Goal: Transaction & Acquisition: Purchase product/service

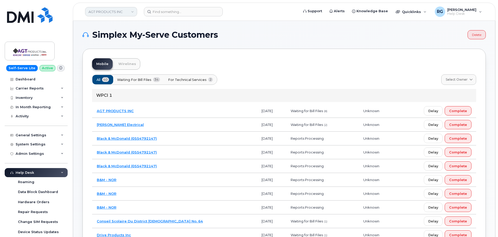
click at [114, 13] on link "AGT PRODUCTS INC" at bounding box center [111, 11] width 52 height 9
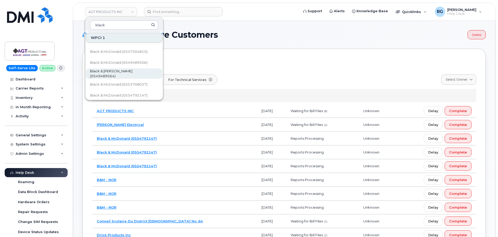
scroll to position [34, 0]
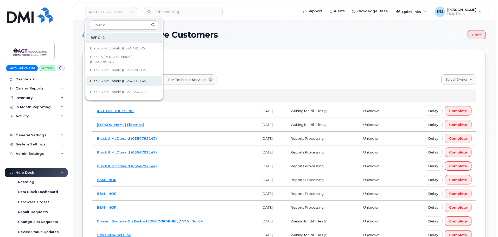
type input "black"
click at [128, 79] on span "Black & McDonald (0554792147)" at bounding box center [119, 81] width 58 height 5
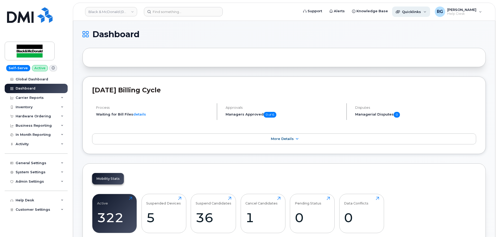
click at [421, 9] on div "Quicklinks" at bounding box center [411, 12] width 38 height 10
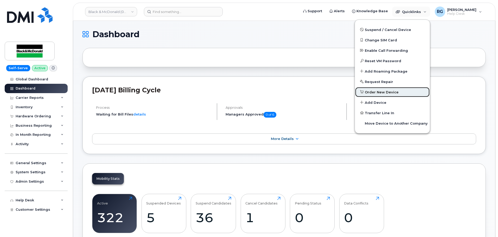
click at [384, 93] on span "Order New Device" at bounding box center [382, 92] width 34 height 5
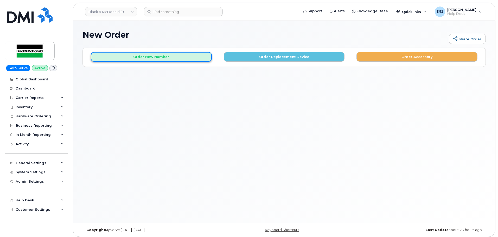
click at [156, 56] on button "Order New Number" at bounding box center [151, 57] width 121 height 10
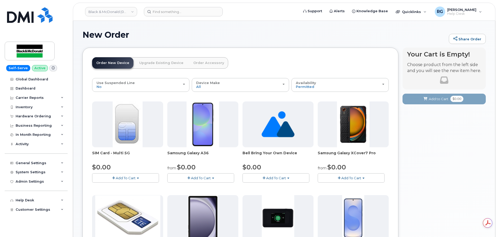
click at [129, 176] on span "Add To Cart" at bounding box center [126, 178] width 20 height 4
click at [127, 186] on link "$0.00 - New Activation" at bounding box center [117, 188] width 49 height 7
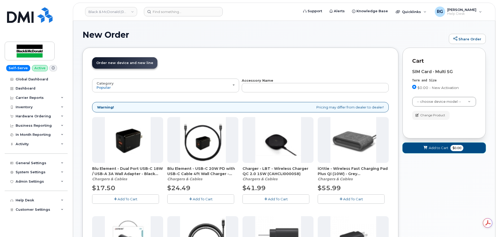
click at [444, 147] on span "Add to Cart" at bounding box center [439, 148] width 20 height 5
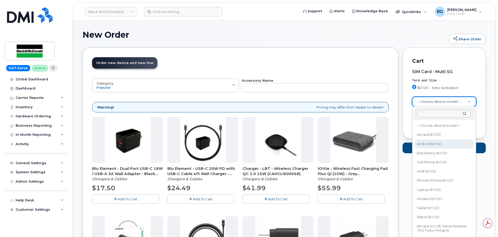
select select "2422"
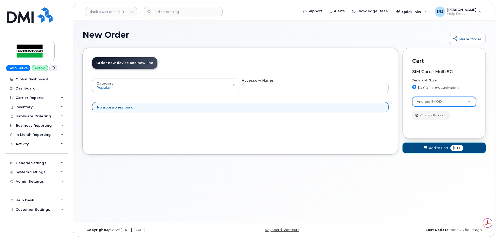
click at [442, 146] on span "Add to Cart" at bounding box center [439, 148] width 20 height 5
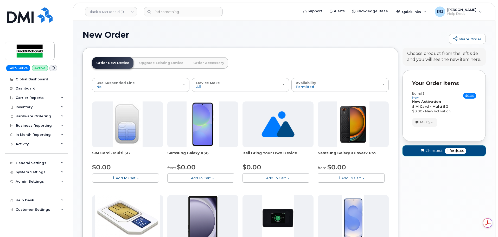
click at [442, 154] on button "Checkout 1 for $0.00" at bounding box center [444, 151] width 83 height 11
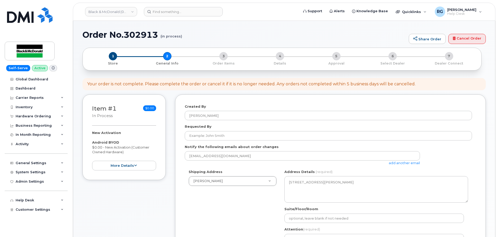
select select
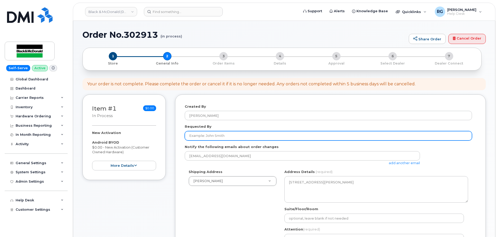
click at [218, 137] on input "Requested By" at bounding box center [328, 135] width 287 height 9
type input "Test"
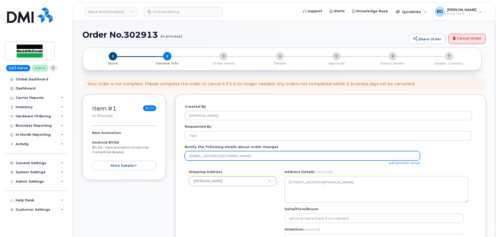
click at [211, 157] on input "robg@wpci.com" at bounding box center [302, 155] width 235 height 9
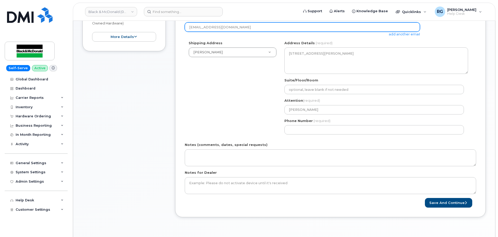
scroll to position [130, 0]
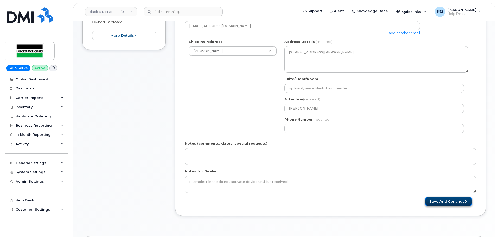
click at [441, 199] on button "Save and Continue" at bounding box center [448, 202] width 47 height 10
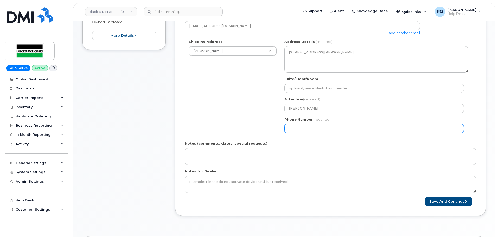
click at [303, 129] on input "Phone Number" at bounding box center [375, 128] width 180 height 9
select select
type input "416931377"
select select
type input "4169313777"
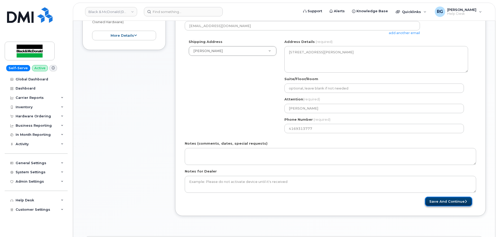
click at [443, 201] on button "Save and Continue" at bounding box center [448, 202] width 47 height 10
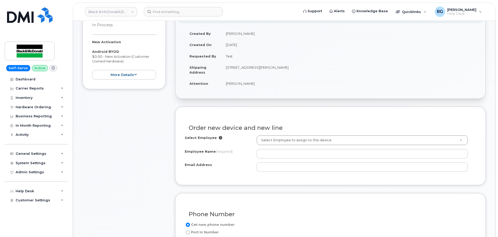
scroll to position [104, 0]
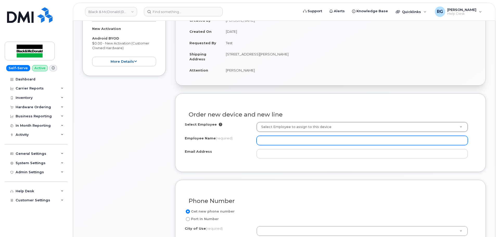
click at [271, 141] on input "Employee Name (required)" at bounding box center [362, 140] width 211 height 9
drag, startPoint x: 275, startPoint y: 137, endPoint x: 230, endPoint y: 136, distance: 44.3
click at [230, 136] on div "Employee Name (required) tetst" at bounding box center [331, 140] width 292 height 9
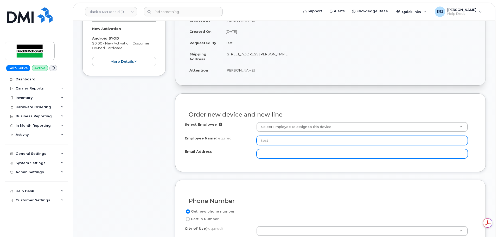
type input "test"
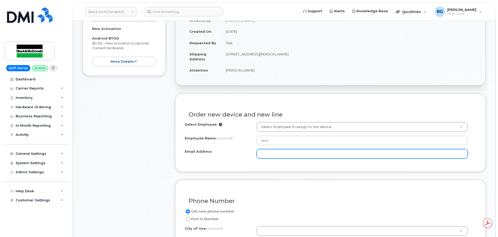
click at [273, 154] on input "Email Address" at bounding box center [362, 153] width 211 height 9
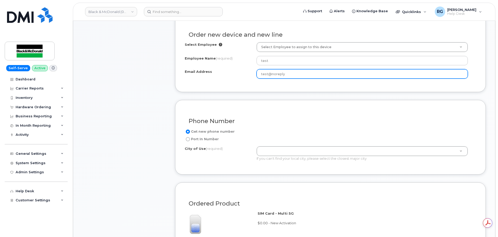
scroll to position [208, 0]
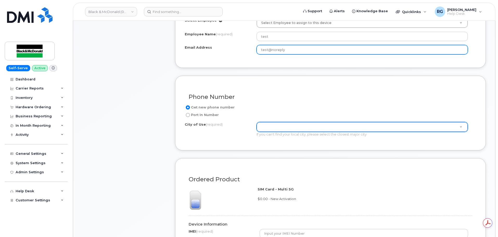
type input "test@noreply"
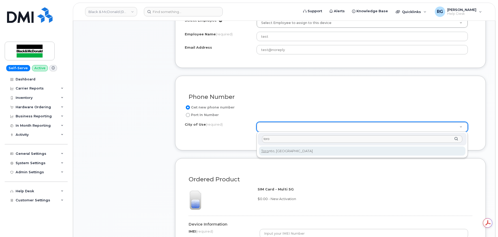
type input "toro"
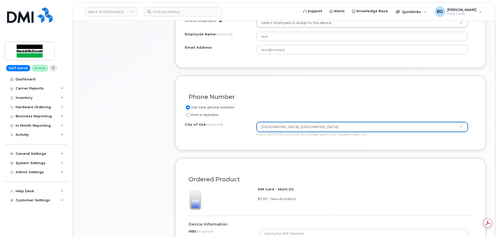
type input "4934"
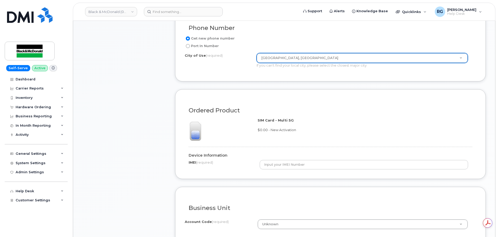
scroll to position [286, 0]
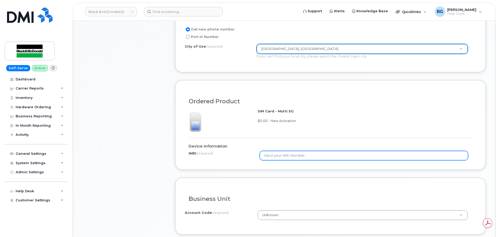
click at [295, 155] on input "text" at bounding box center [364, 155] width 209 height 9
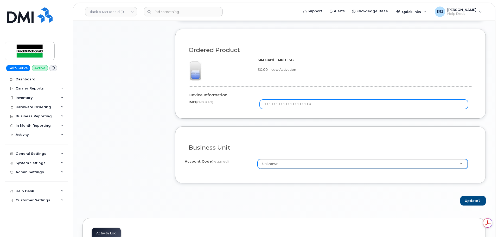
scroll to position [338, 0]
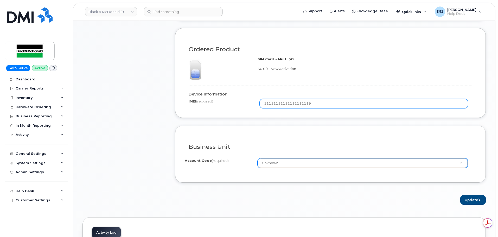
type input "11111111111111111119"
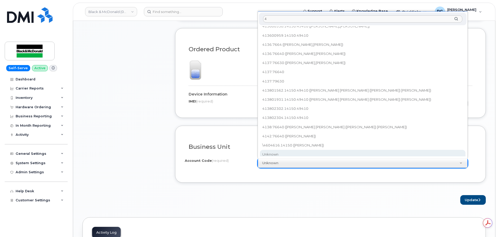
scroll to position [0, 0]
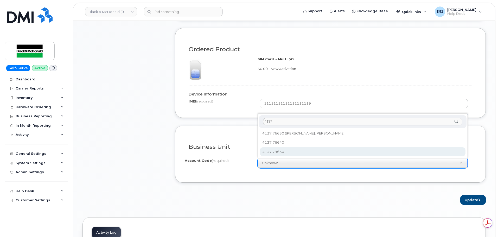
type input "4137"
select select "4137.79630"
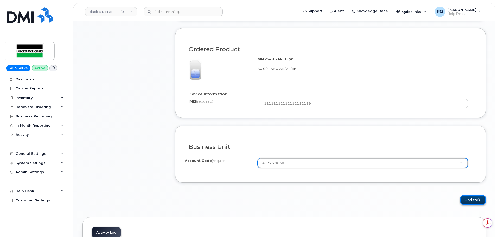
click at [475, 199] on button "Update" at bounding box center [473, 200] width 26 height 10
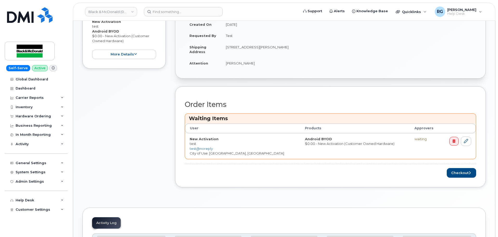
scroll to position [156, 0]
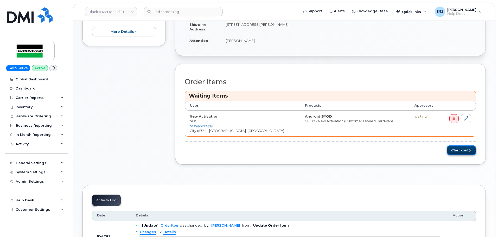
click at [456, 151] on button "Checkout" at bounding box center [461, 151] width 29 height 10
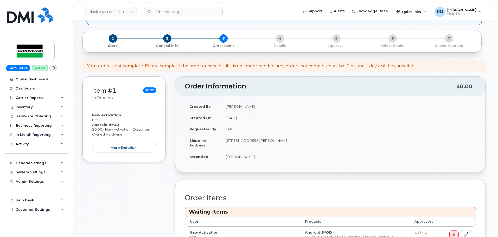
scroll to position [0, 0]
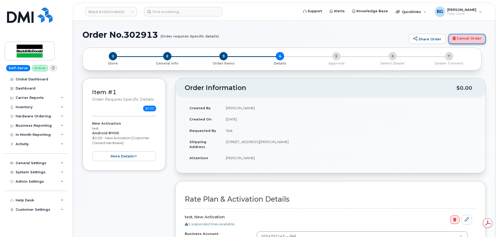
click at [476, 34] on link "Cancel Order" at bounding box center [467, 39] width 37 height 10
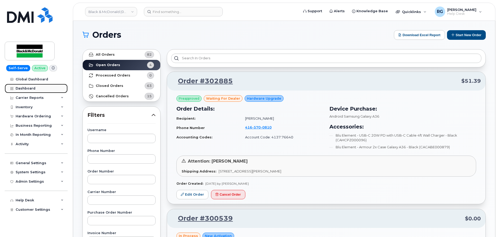
click at [22, 90] on div "Dashboard" at bounding box center [26, 88] width 20 height 4
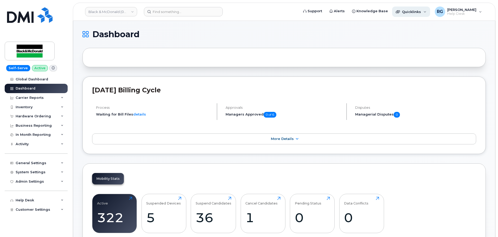
click at [412, 11] on span "Quicklinks" at bounding box center [411, 12] width 19 height 4
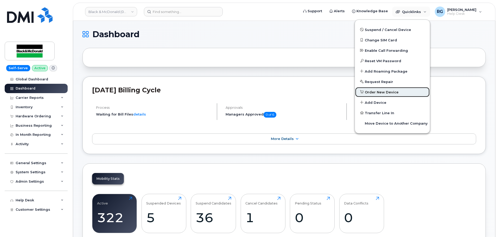
click at [380, 91] on span "Order New Device" at bounding box center [382, 92] width 34 height 5
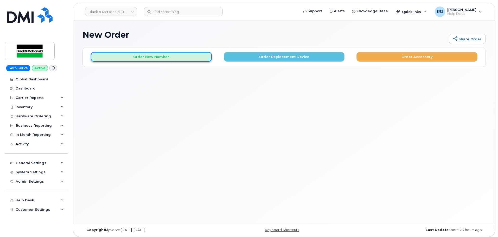
click at [159, 57] on button "Order New Number" at bounding box center [151, 57] width 121 height 10
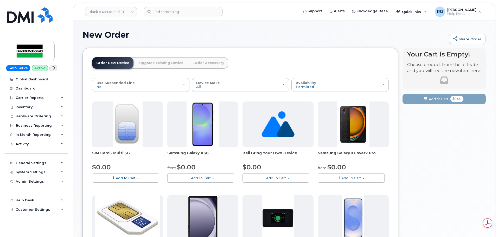
click at [125, 177] on span "Add To Cart" at bounding box center [126, 178] width 20 height 4
click at [124, 188] on link "$0.00 - New Activation" at bounding box center [117, 188] width 49 height 7
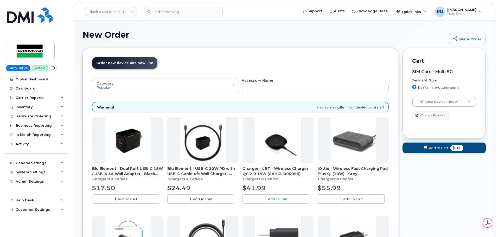
click at [437, 147] on span "Add to Cart" at bounding box center [439, 148] width 20 height 5
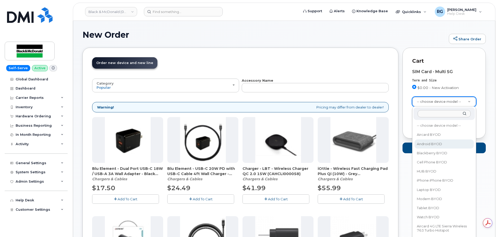
select select "2422"
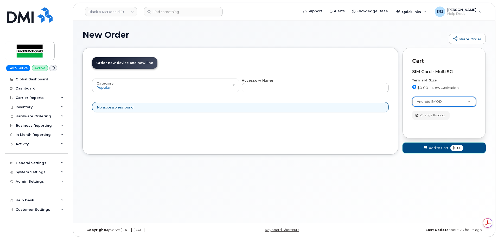
click at [436, 146] on span "Add to Cart" at bounding box center [439, 148] width 20 height 5
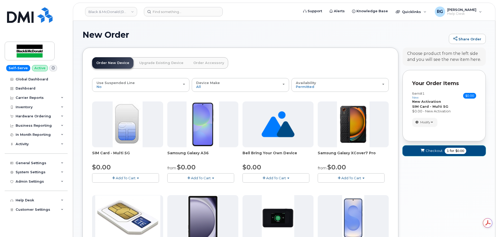
click at [437, 151] on span "Checkout" at bounding box center [434, 150] width 17 height 5
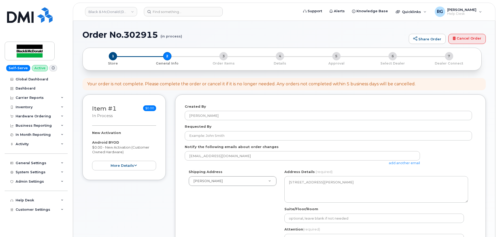
select select
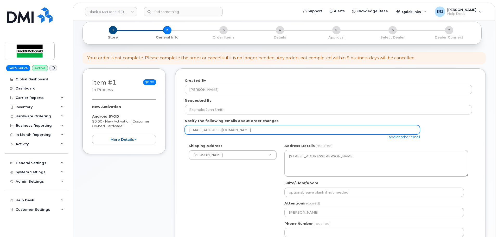
scroll to position [52, 0]
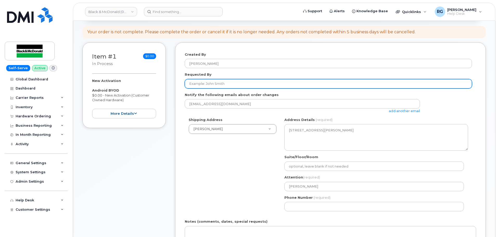
click at [199, 83] on input "Requested By" at bounding box center [328, 83] width 287 height 9
type input "Test"
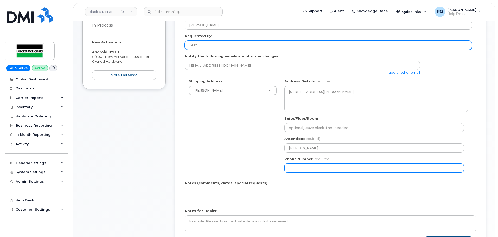
scroll to position [104, 0]
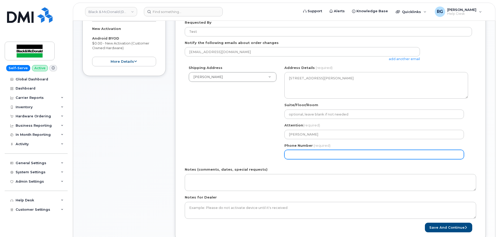
click at [302, 156] on input "Phone Number" at bounding box center [375, 154] width 180 height 9
select select
type input "416931337"
select select
type input "4169313377"
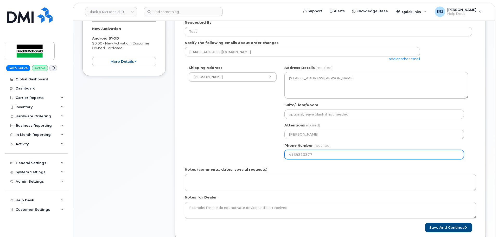
select select
type input "416931377"
select select
type input "4169313777"
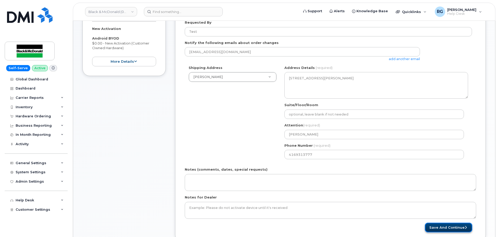
click at [447, 230] on button "Save and Continue" at bounding box center [448, 228] width 47 height 10
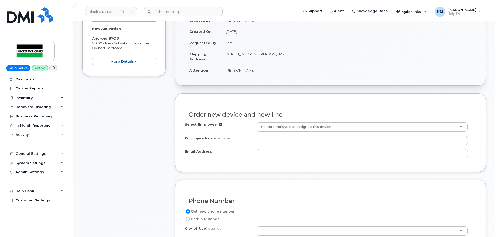
scroll to position [130, 0]
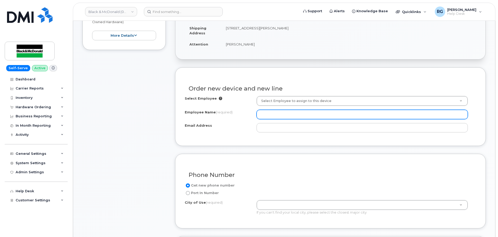
click at [270, 115] on input "Employee Name (required)" at bounding box center [362, 114] width 211 height 9
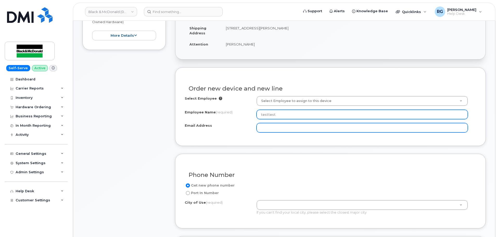
type input "testtest"
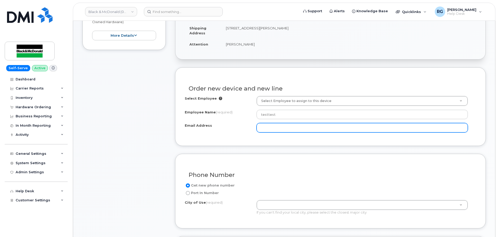
click at [268, 125] on input "Email Address" at bounding box center [362, 127] width 211 height 9
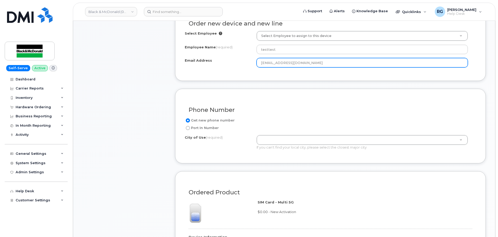
scroll to position [208, 0]
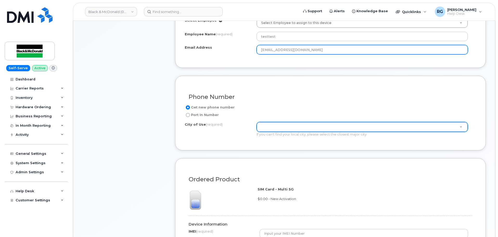
type input "test@noreply.ca"
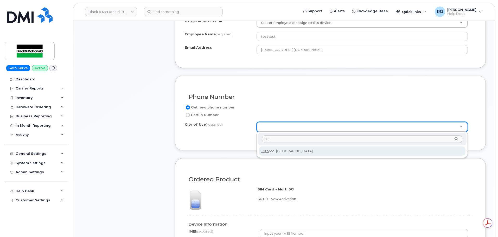
scroll to position [0, 0]
type input "toro"
type input "4934"
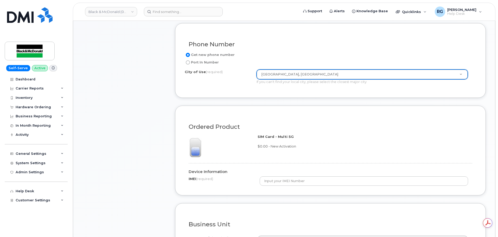
scroll to position [286, 0]
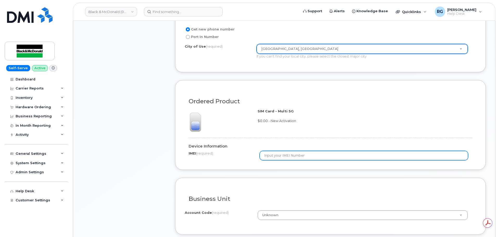
click at [283, 155] on input "text" at bounding box center [364, 155] width 209 height 9
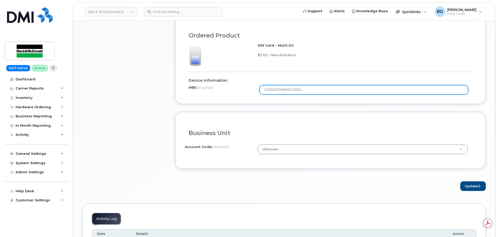
scroll to position [364, 0]
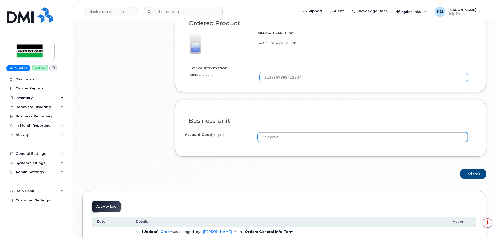
type input "1234567899412334"
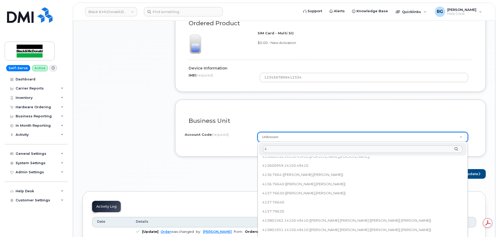
scroll to position [0, 0]
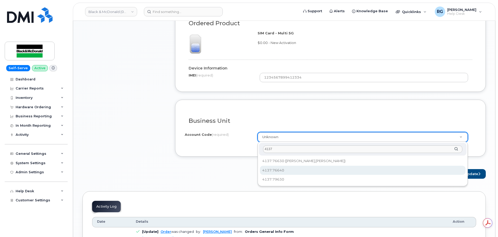
type input "4137"
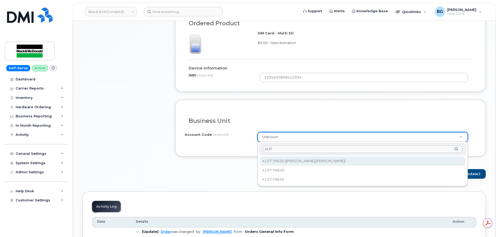
select select "4137.76630"
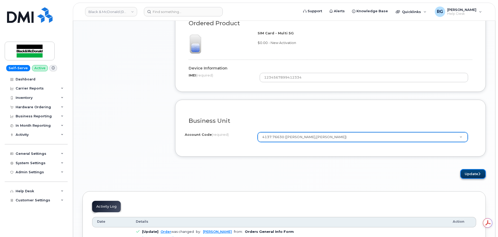
click at [473, 176] on button "Update" at bounding box center [473, 174] width 26 height 10
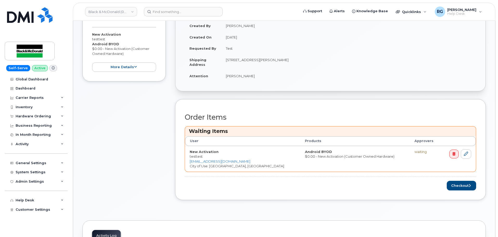
scroll to position [130, 0]
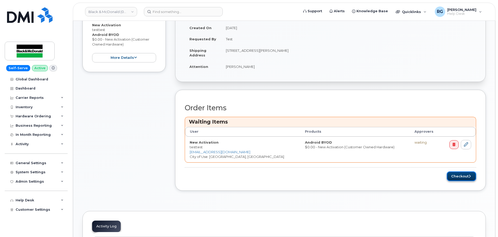
click at [457, 175] on button "Checkout" at bounding box center [461, 177] width 29 height 10
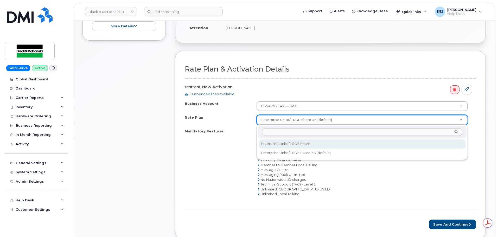
select select "Enterprise Unltd/10GB Share"
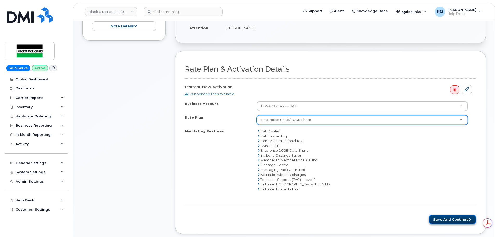
click at [445, 216] on button "Save and Continue" at bounding box center [452, 220] width 47 height 10
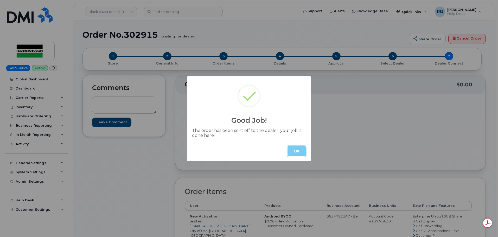
click at [291, 150] on button "OK" at bounding box center [297, 151] width 18 height 10
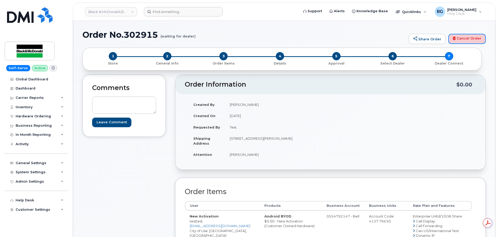
drag, startPoint x: 468, startPoint y: 42, endPoint x: 279, endPoint y: 16, distance: 191.2
click at [468, 42] on link "Cancel Order" at bounding box center [467, 39] width 37 height 10
